Goal: Navigation & Orientation: Go to known website

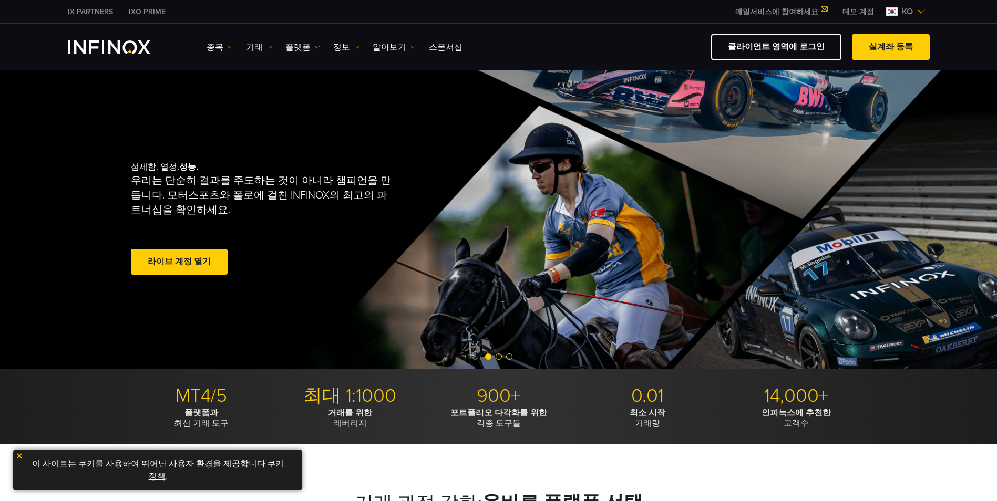
drag, startPoint x: 0, startPoint y: 0, endPoint x: 864, endPoint y: 15, distance: 863.9
click at [864, 15] on link "데모 계정" at bounding box center [857, 11] width 47 height 11
click at [826, 48] on link "클라이언트 영역에 로그인" at bounding box center [776, 47] width 130 height 26
